Goal: Use online tool/utility: Utilize a website feature to perform a specific function

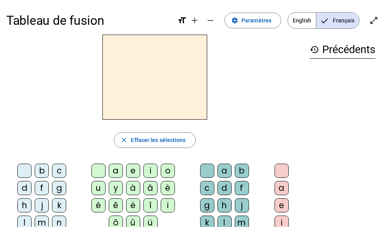
scroll to position [37, 0]
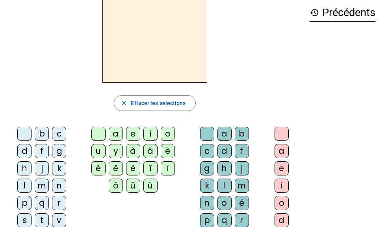
click at [23, 184] on div "l" at bounding box center [24, 186] width 14 height 14
click at [116, 135] on div "a" at bounding box center [116, 134] width 14 height 14
click at [203, 153] on div "c" at bounding box center [207, 151] width 14 height 14
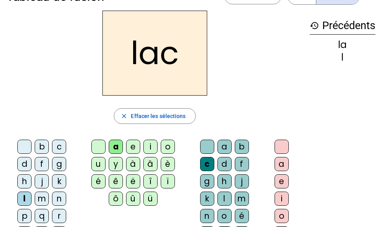
scroll to position [31, 0]
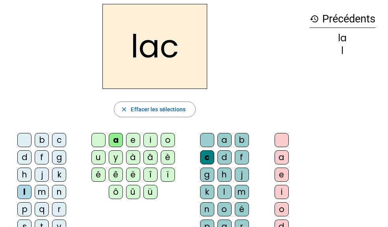
click at [44, 221] on div "t" at bounding box center [42, 227] width 14 height 14
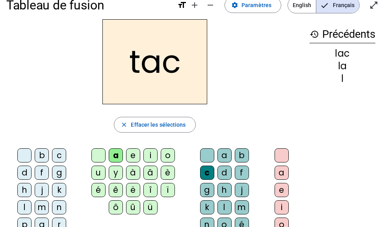
scroll to position [15, 0]
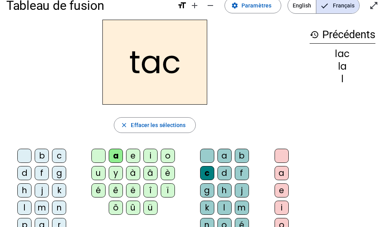
click at [94, 160] on div at bounding box center [98, 156] width 14 height 14
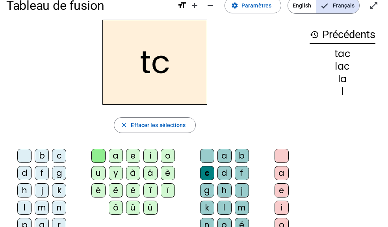
click at [115, 160] on div "a" at bounding box center [116, 156] width 14 height 14
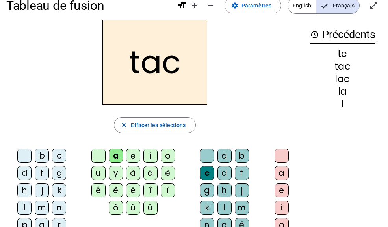
click at [209, 156] on div at bounding box center [207, 156] width 14 height 14
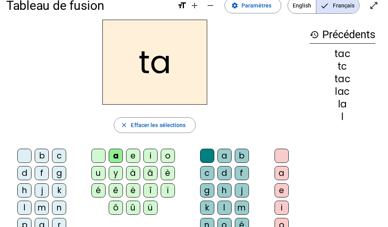
click at [129, 160] on div "e" at bounding box center [133, 156] width 14 height 14
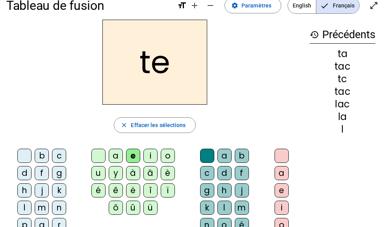
click at [99, 173] on div "u" at bounding box center [98, 173] width 14 height 14
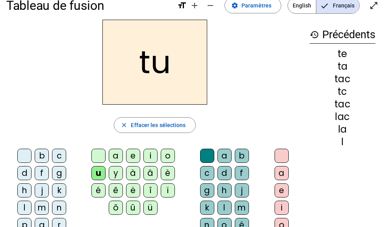
click at [29, 175] on div "d" at bounding box center [24, 173] width 14 height 14
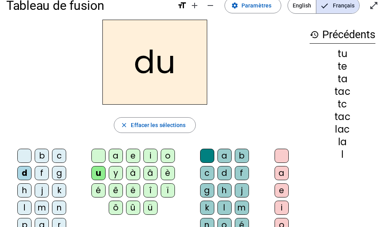
click at [203, 173] on div "c" at bounding box center [207, 173] width 14 height 14
